Goal: Information Seeking & Learning: Learn about a topic

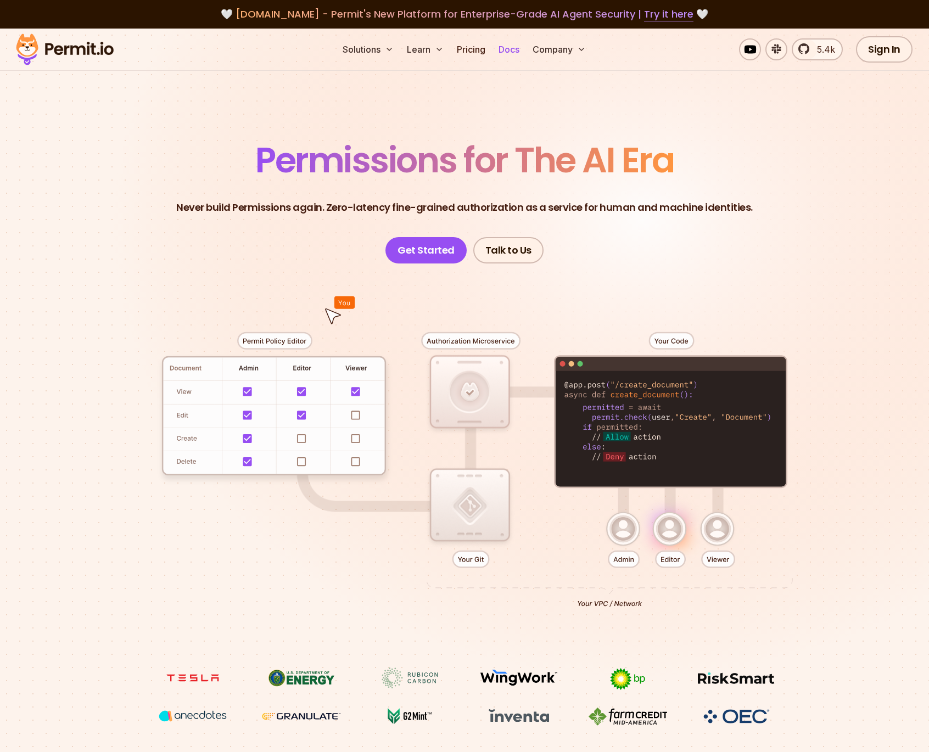
click at [516, 54] on link "Docs" at bounding box center [509, 49] width 30 height 22
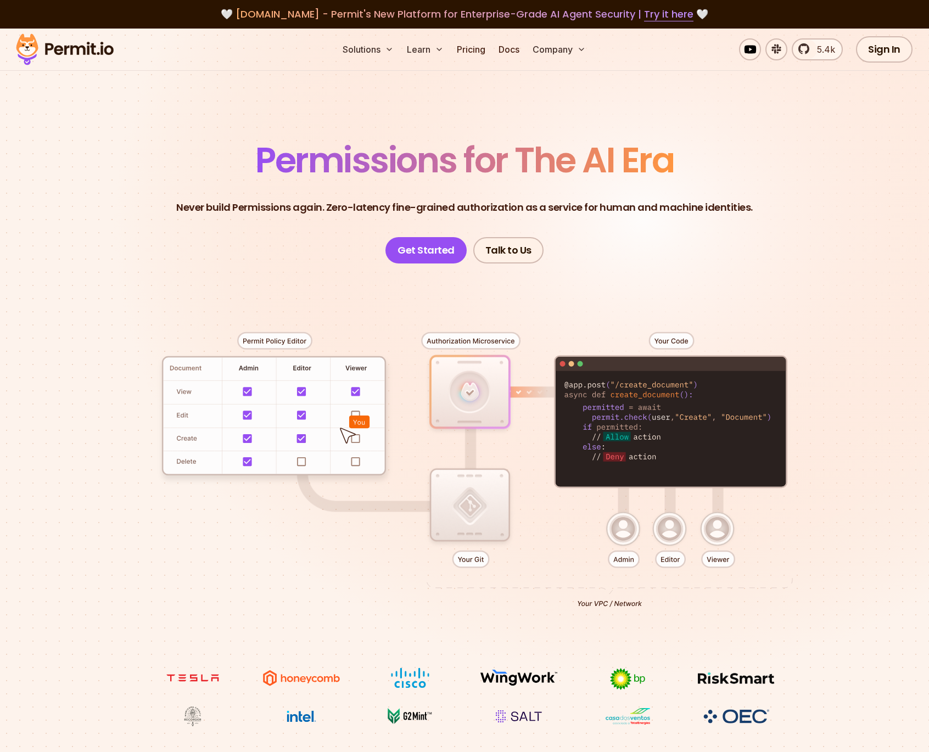
click at [629, 237] on header "Permissions for The AI Era Never build Permissions again. Zero-latency fine-gra…" at bounding box center [464, 203] width 769 height 121
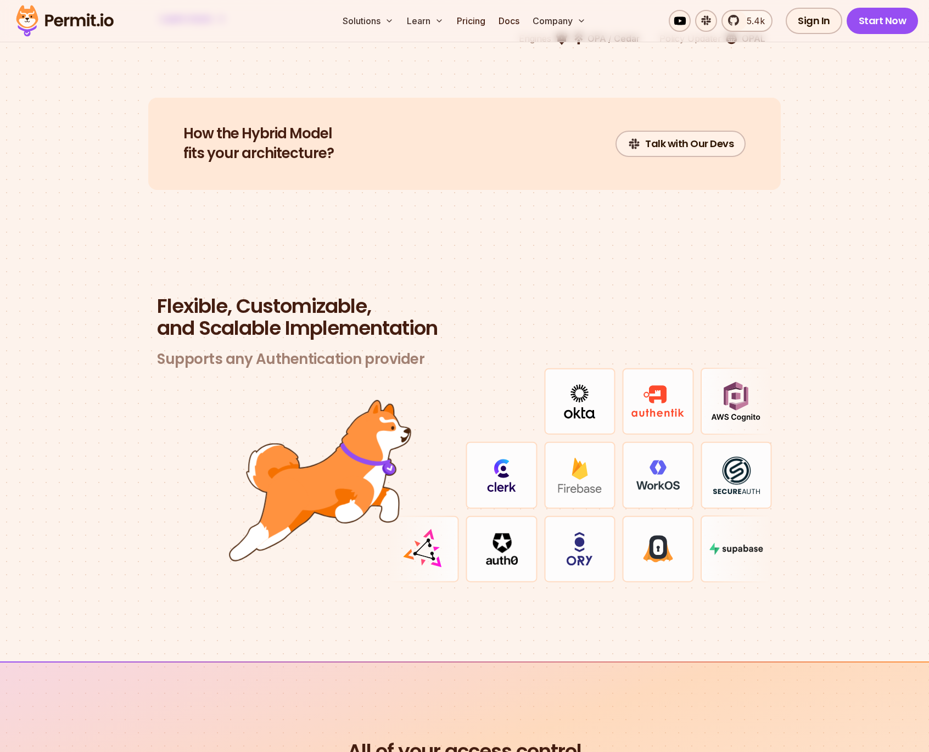
scroll to position [3109, 0]
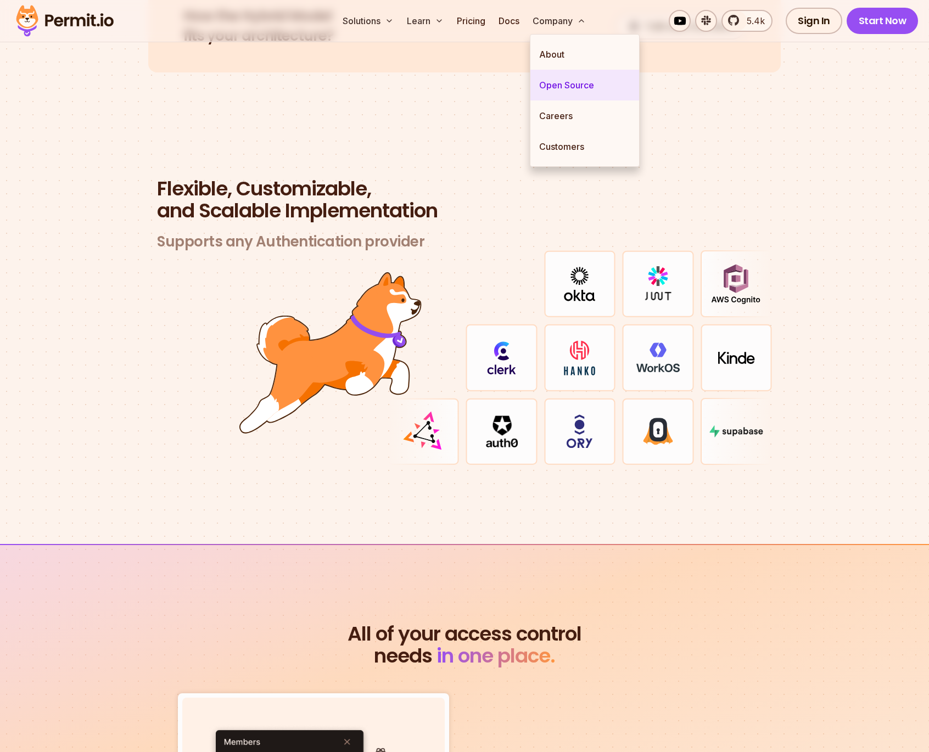
click at [562, 83] on link "Open Source" at bounding box center [584, 85] width 109 height 31
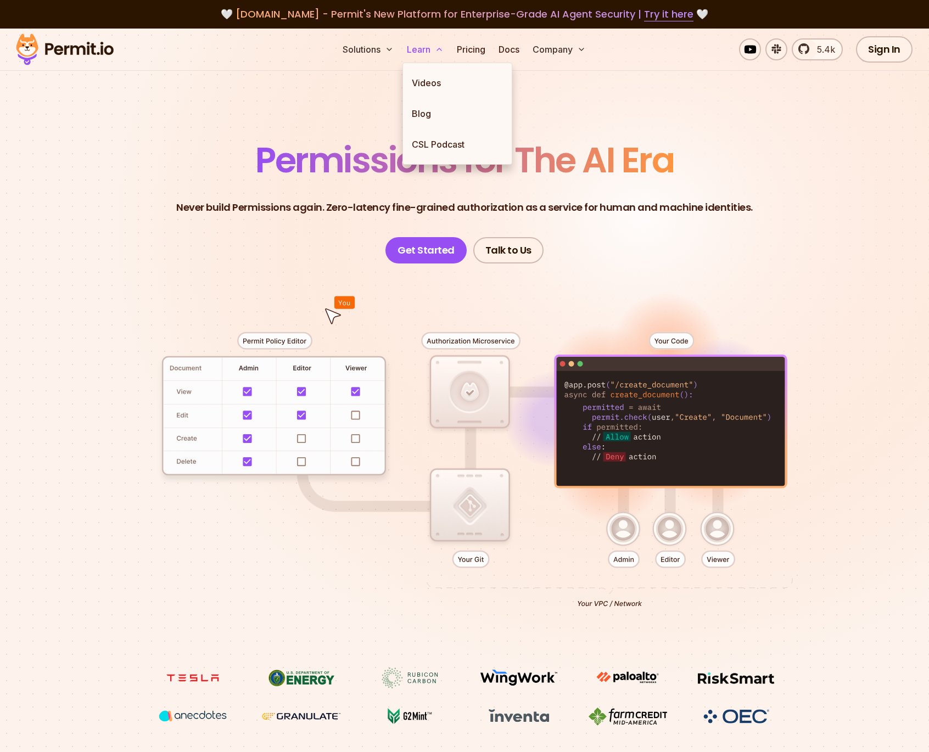
click at [420, 42] on button "Learn" at bounding box center [425, 49] width 46 height 22
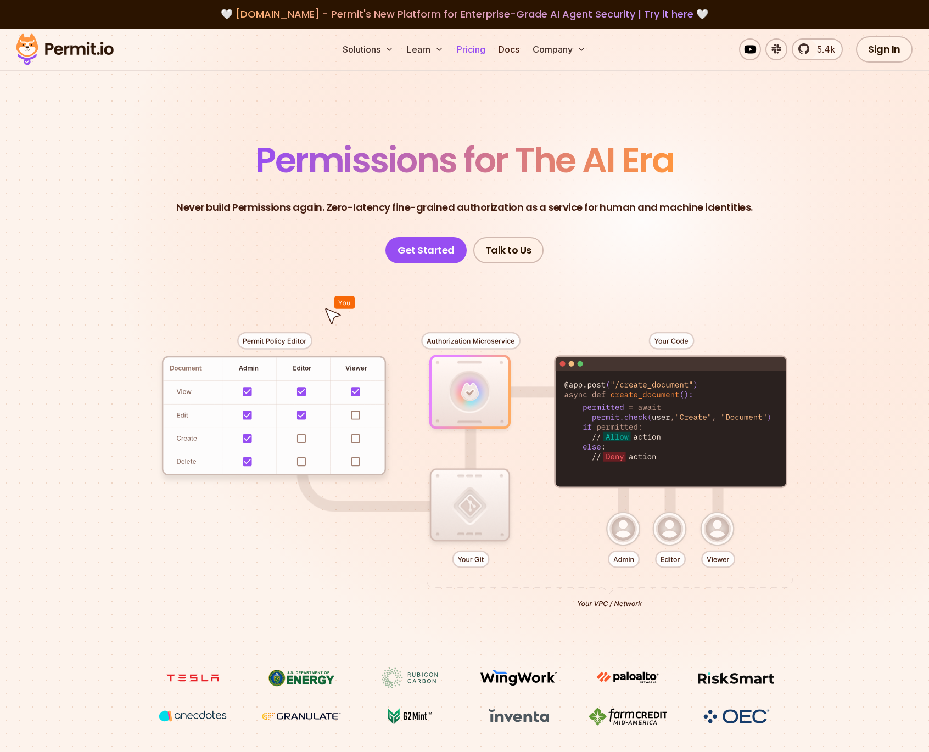
click at [469, 44] on link "Pricing" at bounding box center [470, 49] width 37 height 22
